Goal: Task Accomplishment & Management: Complete application form

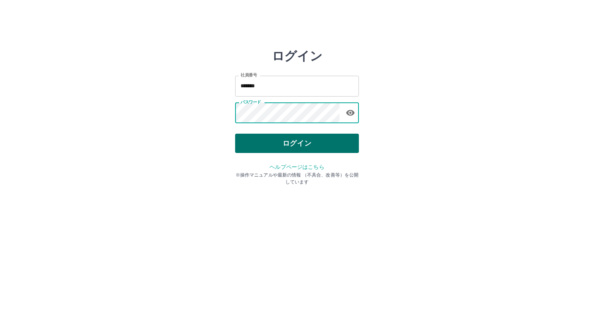
click at [270, 139] on button "ログイン" at bounding box center [297, 143] width 124 height 19
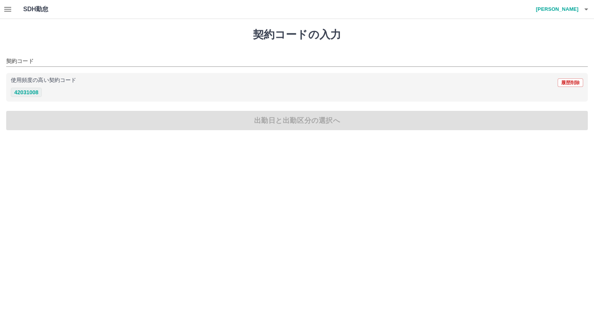
click at [23, 90] on button "42031008" at bounding box center [26, 92] width 31 height 9
type input "********"
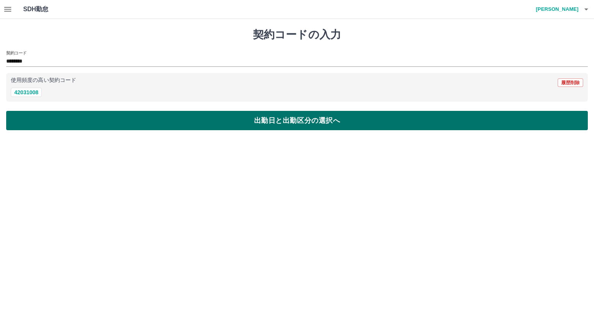
click at [31, 117] on button "出勤日と出勤区分の選択へ" at bounding box center [296, 120] width 581 height 19
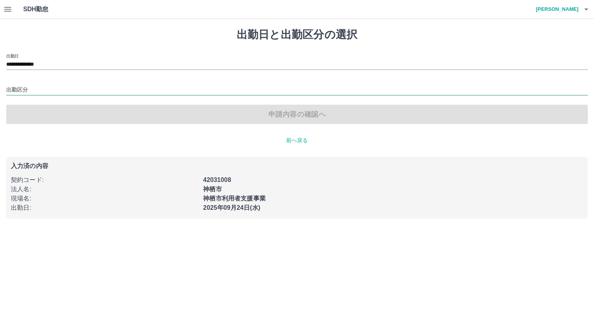
click at [26, 87] on input "出勤区分" at bounding box center [296, 90] width 581 height 10
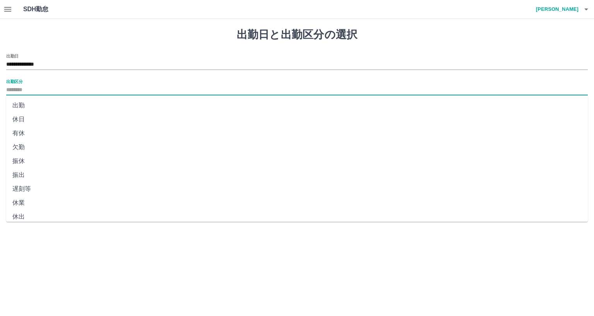
click at [31, 104] on li "出勤" at bounding box center [296, 106] width 581 height 14
type input "**"
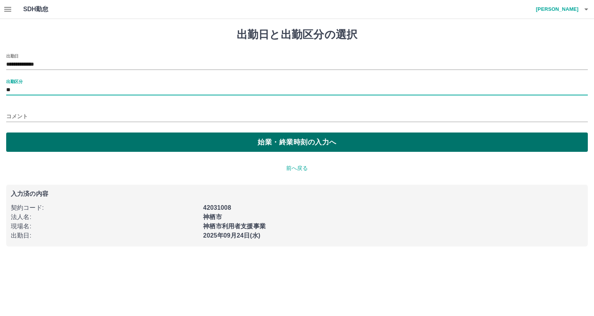
click at [32, 141] on button "始業・終業時刻の入力へ" at bounding box center [296, 142] width 581 height 19
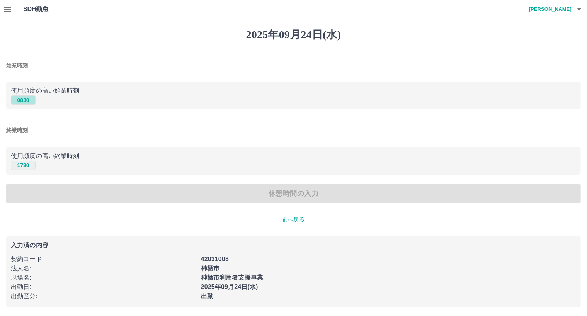
drag, startPoint x: 19, startPoint y: 98, endPoint x: 31, endPoint y: 162, distance: 65.0
click at [19, 100] on button "0830" at bounding box center [23, 99] width 25 height 9
type input "****"
click at [29, 168] on button "1730" at bounding box center [23, 165] width 25 height 9
type input "****"
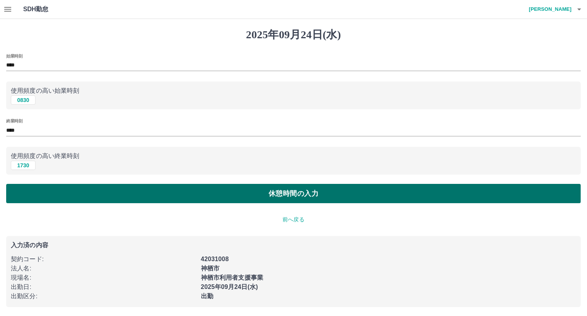
click at [35, 194] on button "休憩時間の入力" at bounding box center [293, 193] width 575 height 19
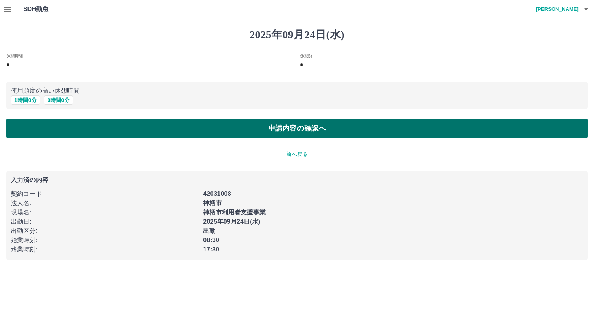
drag, startPoint x: 26, startPoint y: 98, endPoint x: 28, endPoint y: 119, distance: 21.4
click at [26, 99] on button "1 時間 0 分" at bounding box center [25, 99] width 29 height 9
type input "*"
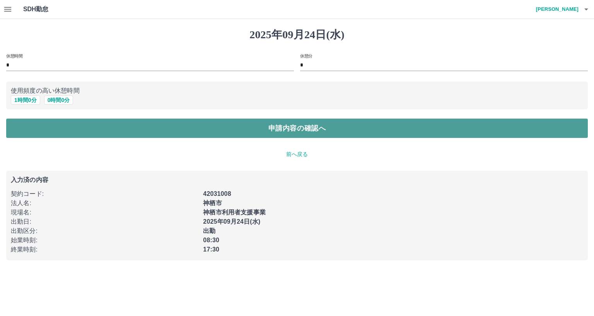
click at [32, 126] on button "申請内容の確認へ" at bounding box center [296, 128] width 581 height 19
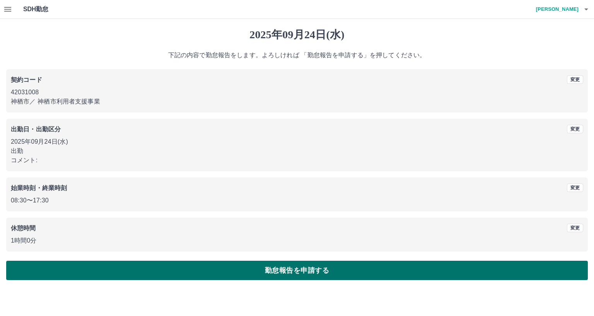
click at [77, 274] on button "勤怠報告を申請する" at bounding box center [296, 270] width 581 height 19
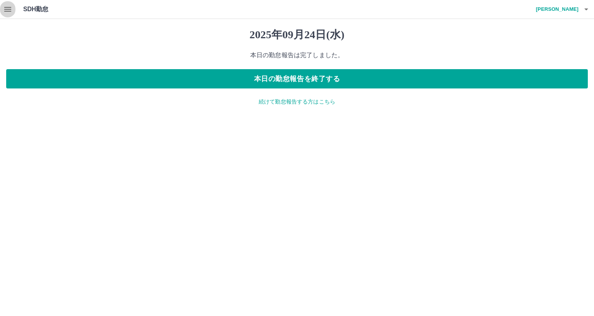
click at [8, 7] on icon "button" at bounding box center [7, 9] width 7 height 5
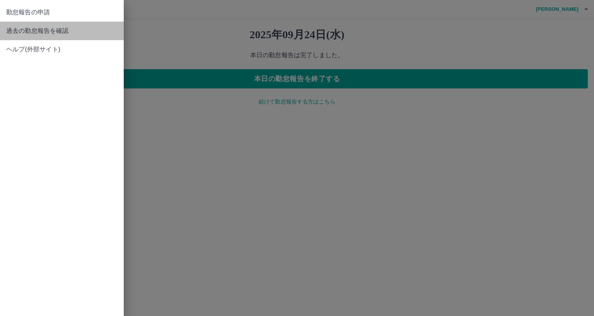
click at [37, 32] on span "過去の勤怠報告を確認" at bounding box center [61, 30] width 111 height 9
